Goal: Navigation & Orientation: Find specific page/section

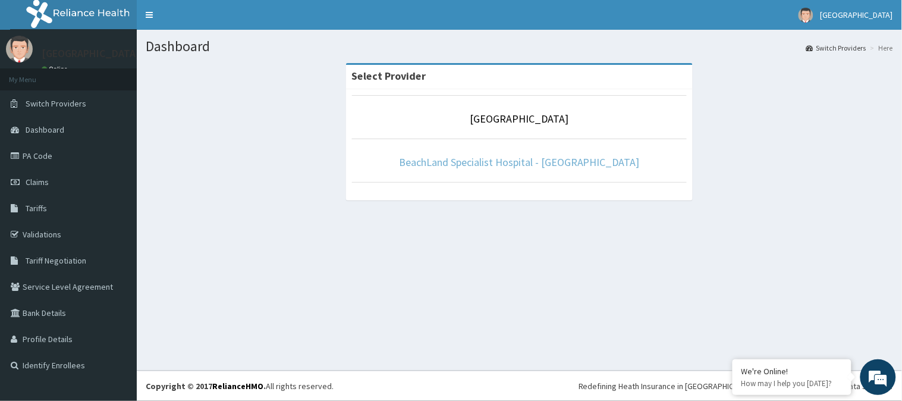
click at [543, 165] on link "BeachLand Specialist Hospital - [GEOGRAPHIC_DATA]" at bounding box center [519, 162] width 241 height 14
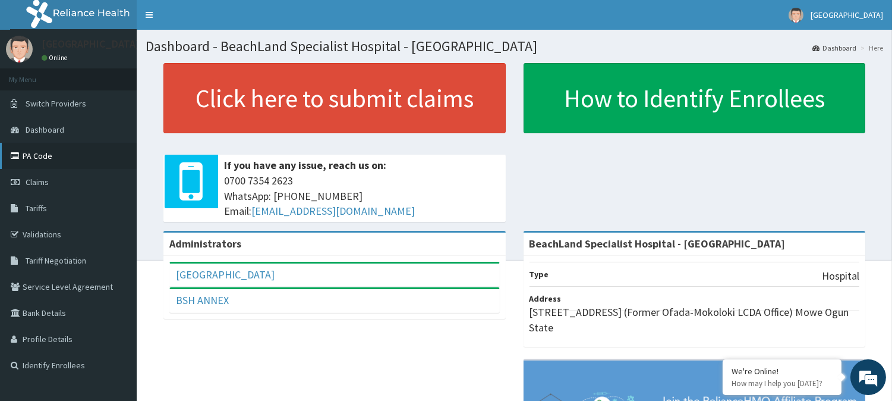
click at [92, 150] on link "PA Code" at bounding box center [68, 156] width 137 height 26
